Goal: Information Seeking & Learning: Learn about a topic

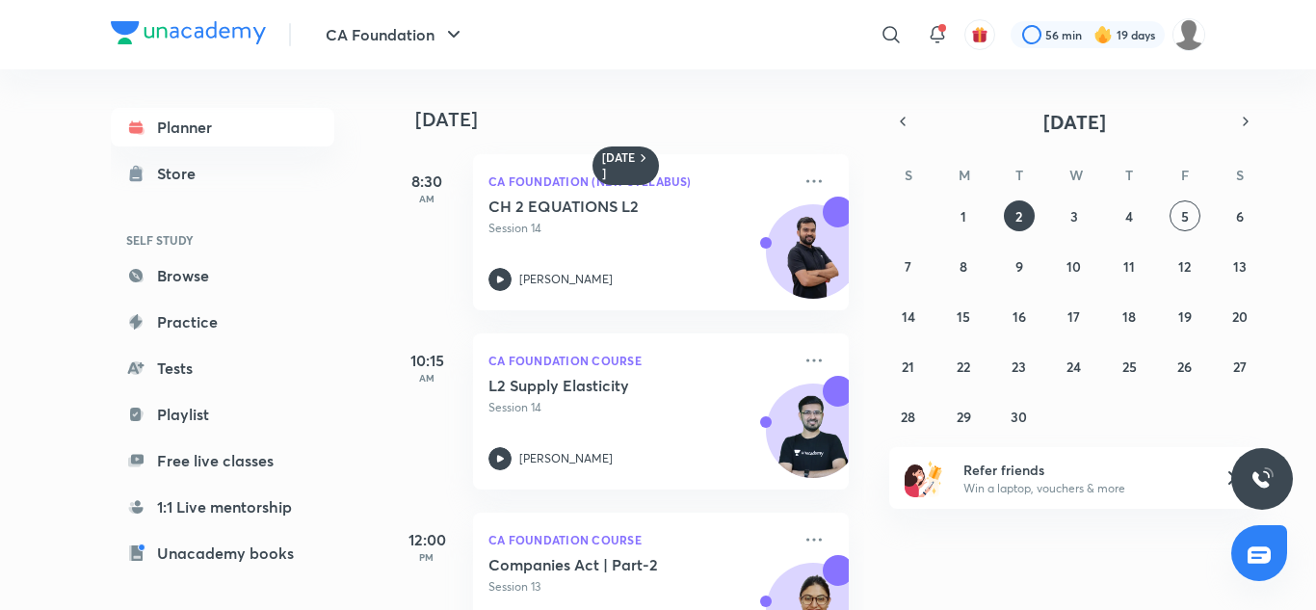
scroll to position [392, 0]
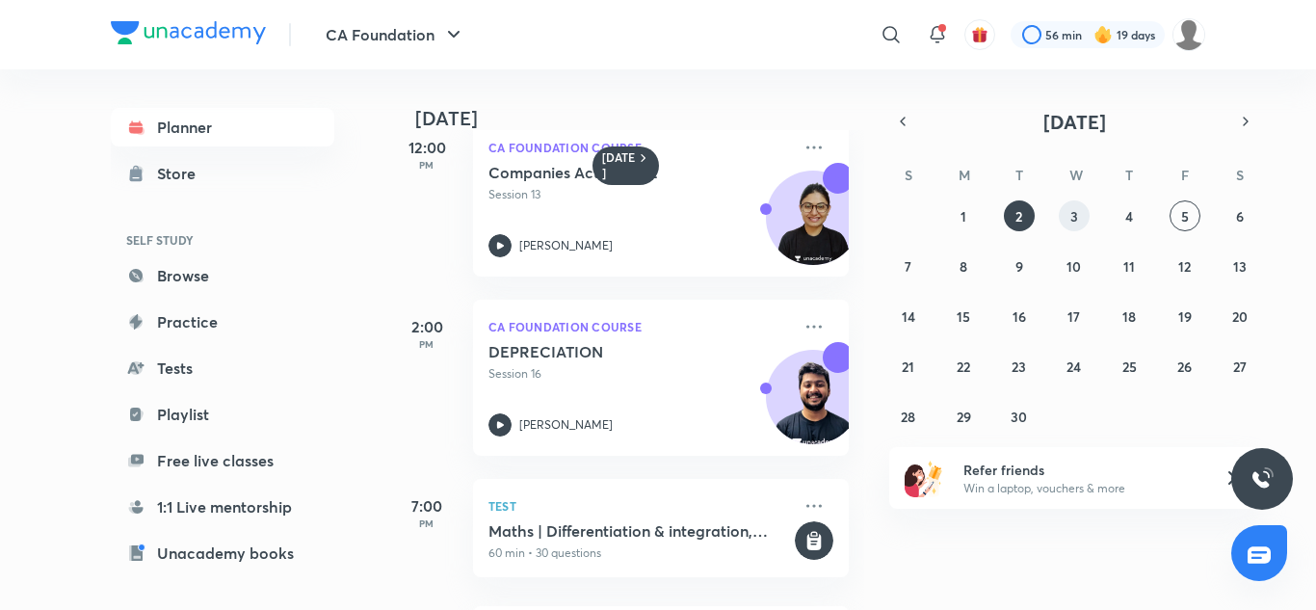
click at [1072, 223] on abbr "3" at bounding box center [1074, 216] width 8 height 18
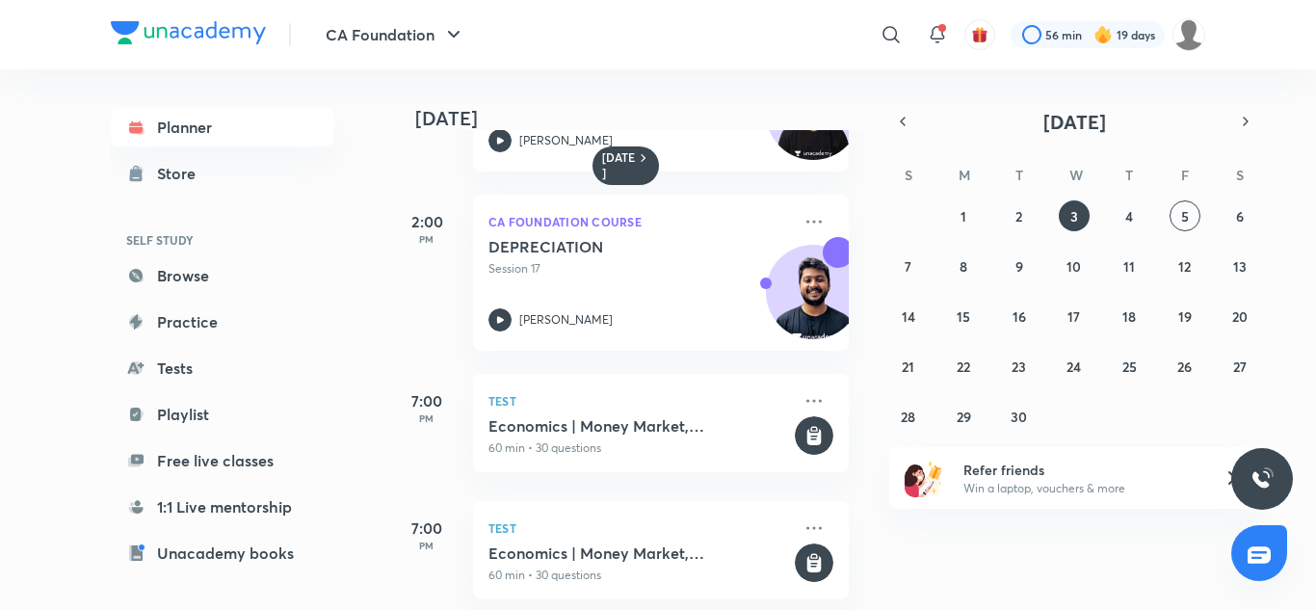
scroll to position [522, 0]
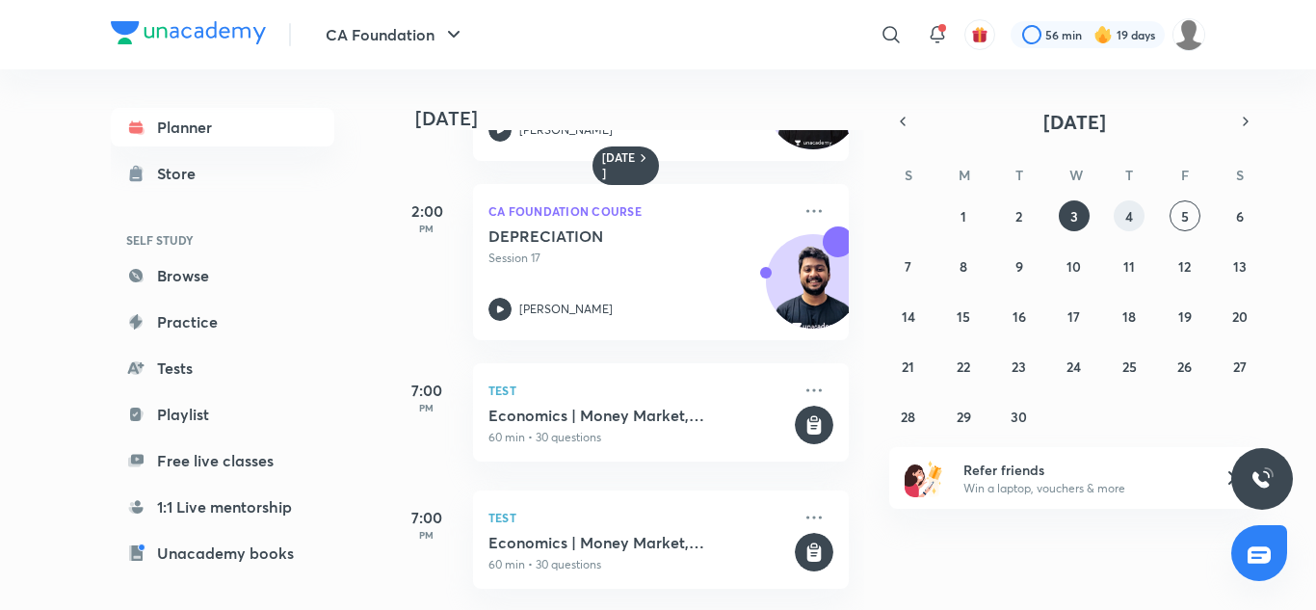
click at [1132, 215] on abbr "4" at bounding box center [1129, 216] width 8 height 18
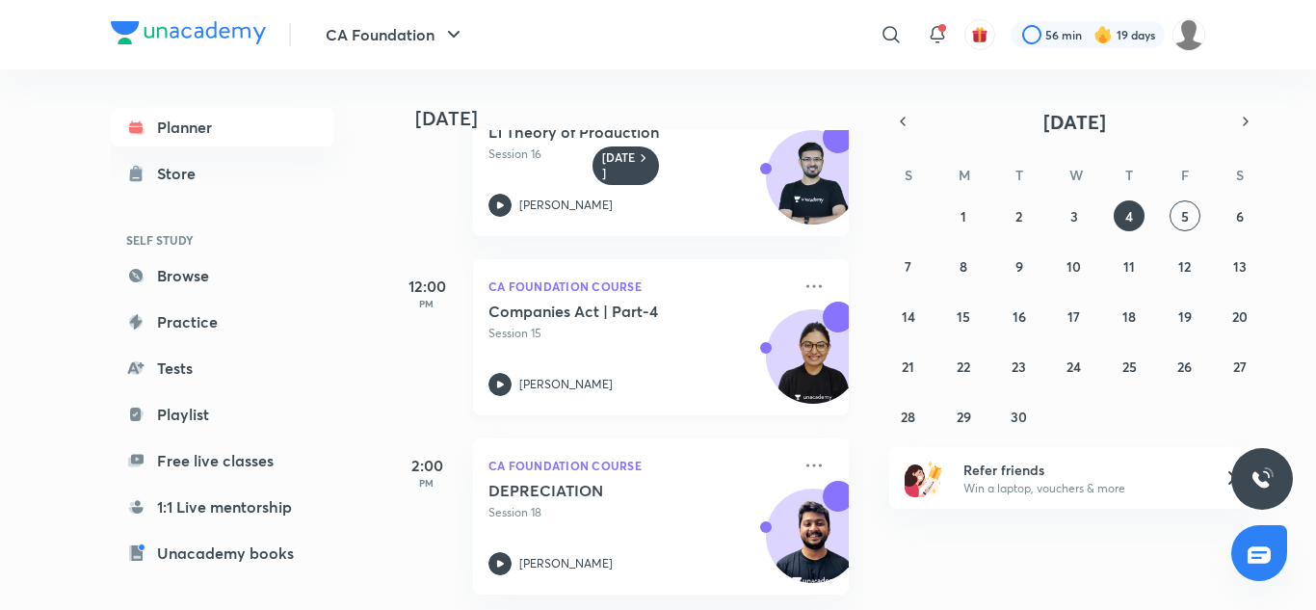
scroll to position [0, 0]
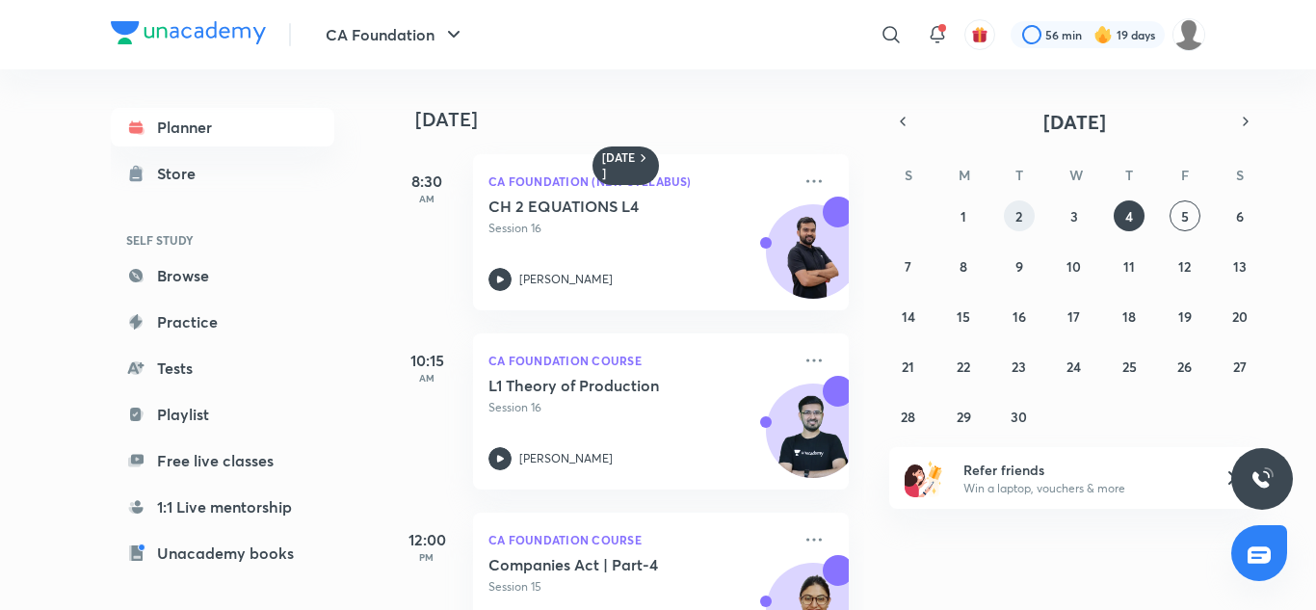
click at [1013, 224] on button "2" at bounding box center [1019, 215] width 31 height 31
click at [968, 216] on button "1" at bounding box center [963, 215] width 31 height 31
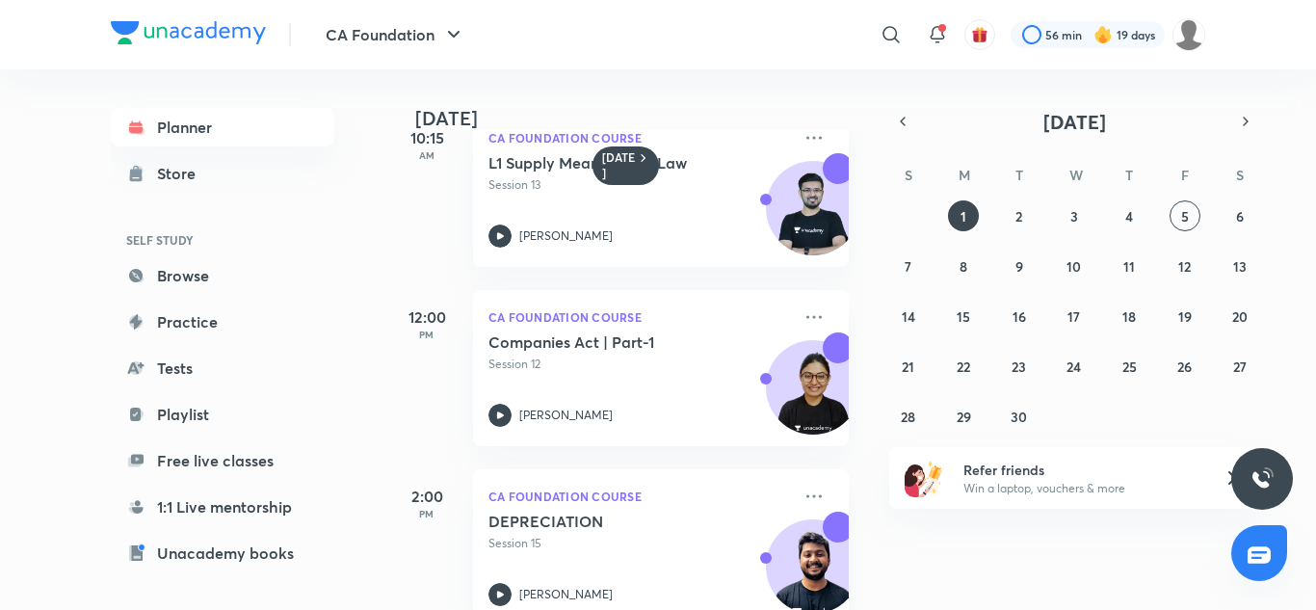
scroll to position [227, 0]
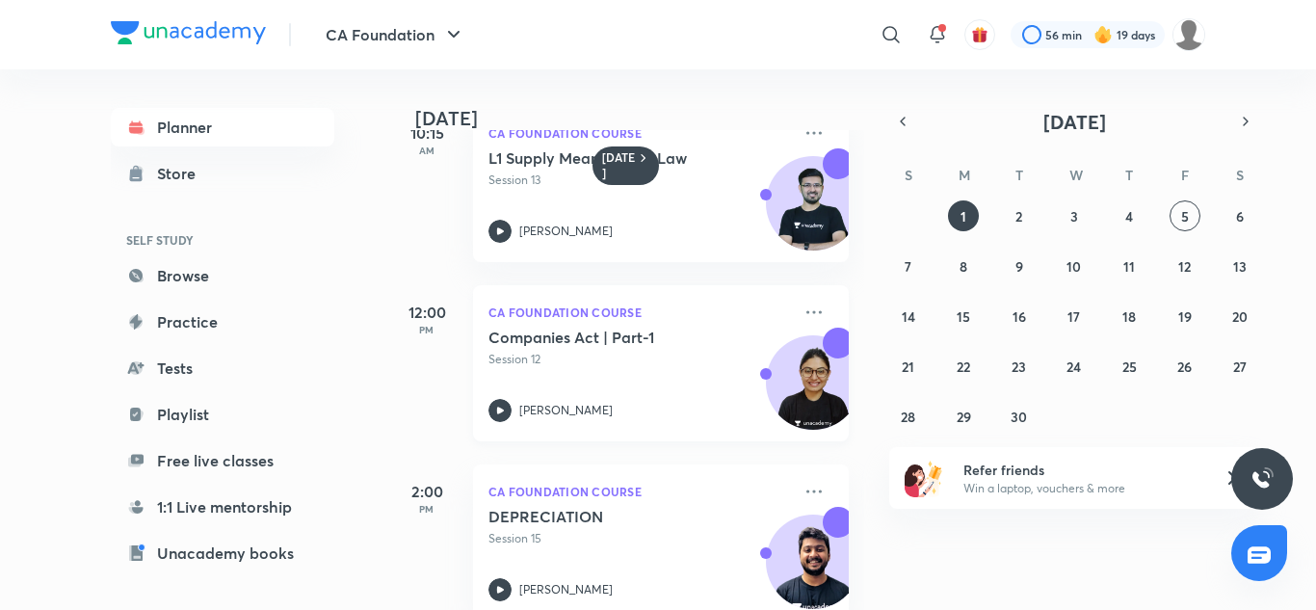
click at [603, 358] on p "Session 12" at bounding box center [639, 359] width 302 height 17
click at [912, 123] on button "button" at bounding box center [902, 121] width 27 height 27
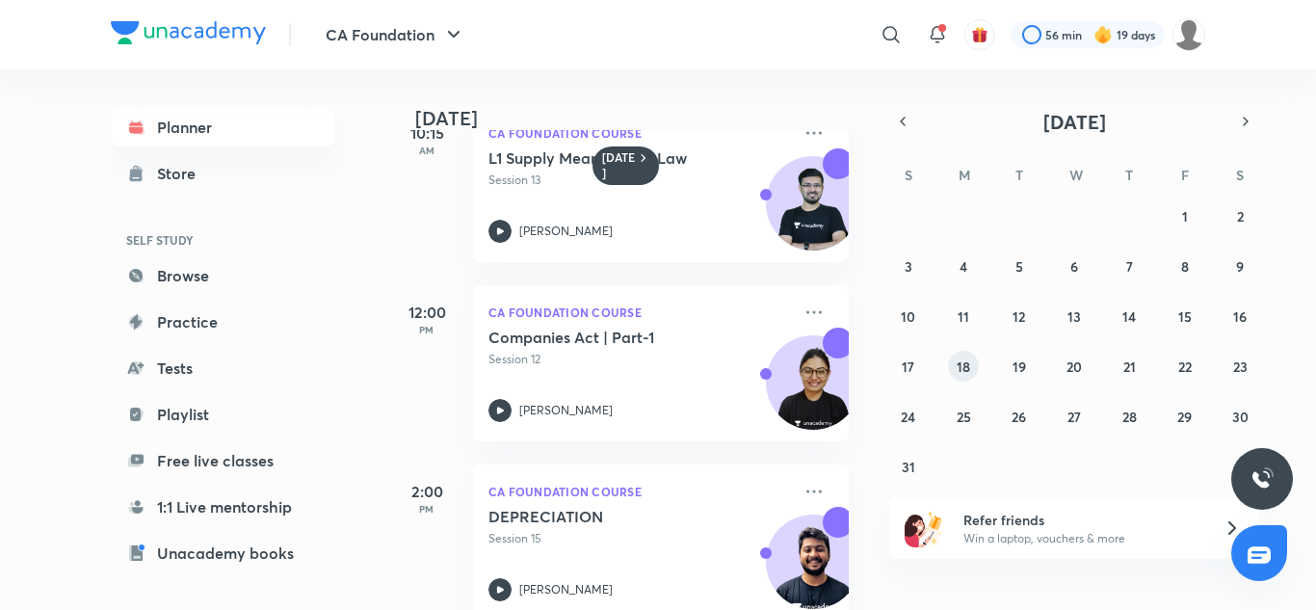
click at [964, 367] on abbr "18" at bounding box center [962, 366] width 13 height 18
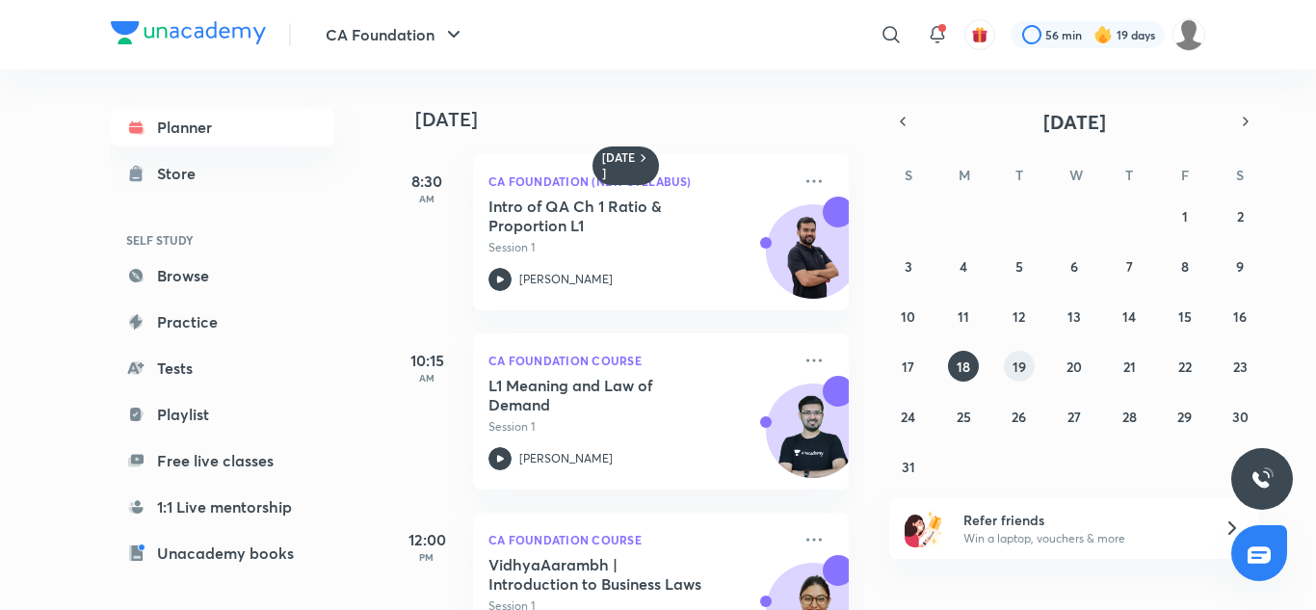
click at [1013, 366] on abbr "19" at bounding box center [1018, 366] width 13 height 18
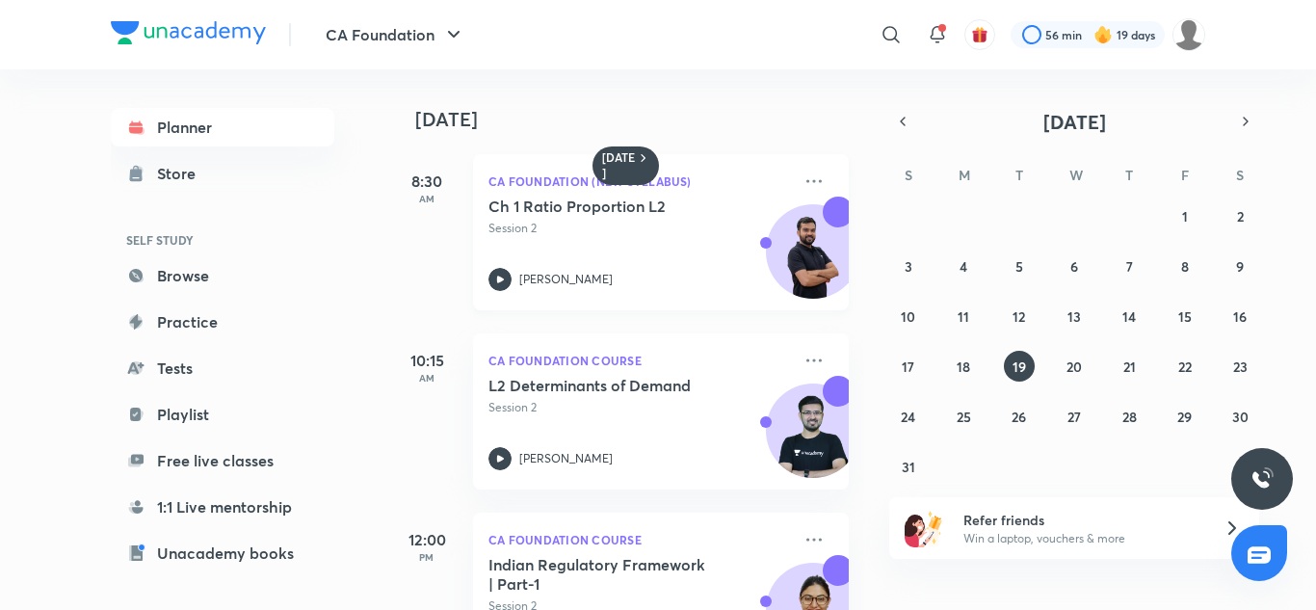
click at [554, 242] on div "Ch 1 Ratio Proportion L2 Session 2 [PERSON_NAME]" at bounding box center [639, 243] width 302 height 94
click at [1066, 366] on abbr "20" at bounding box center [1073, 366] width 15 height 18
click at [717, 233] on p "Session 3" at bounding box center [639, 228] width 302 height 17
